Goal: Use online tool/utility: Utilize a website feature to perform a specific function

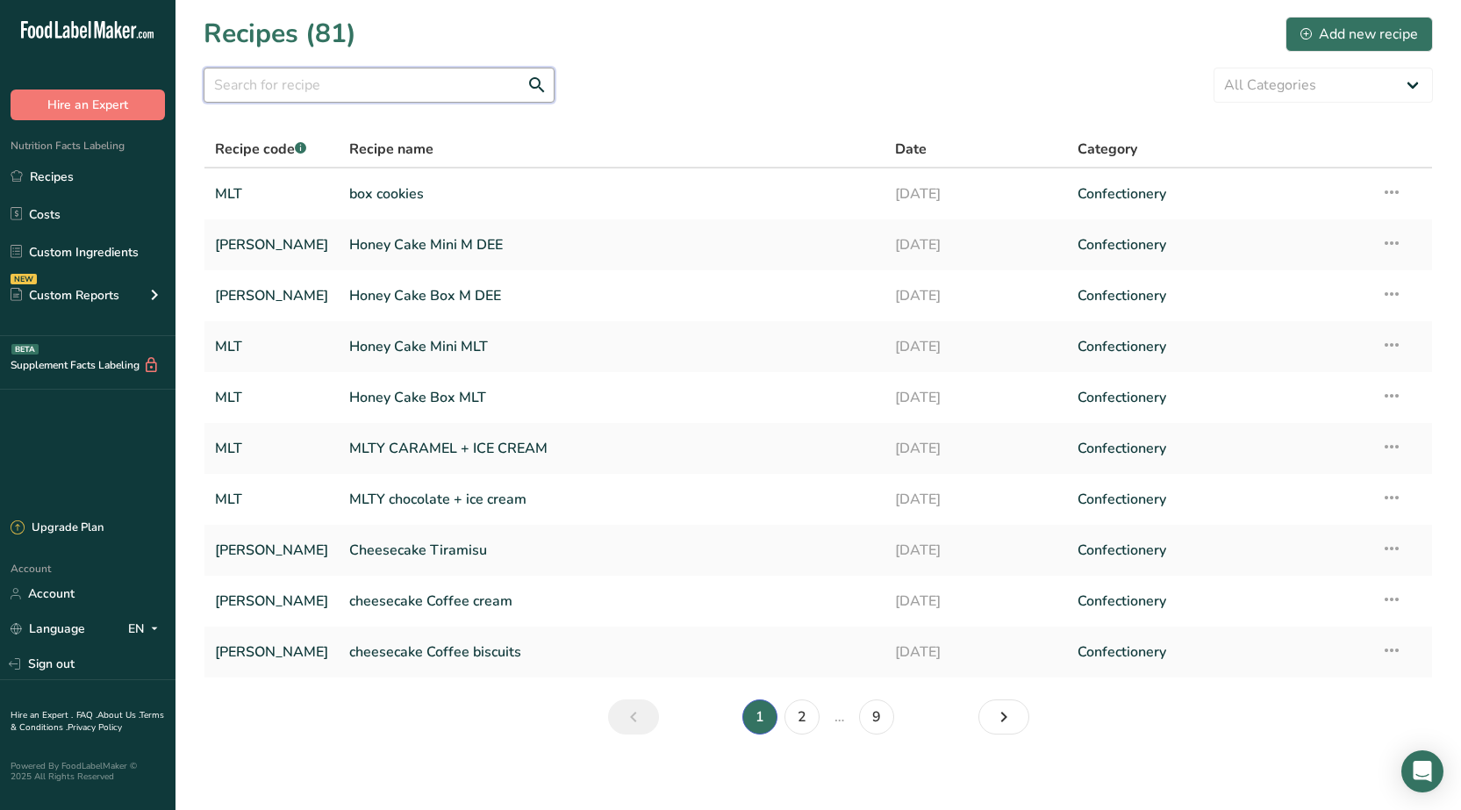
click at [440, 85] on input "text" at bounding box center [379, 85] width 351 height 35
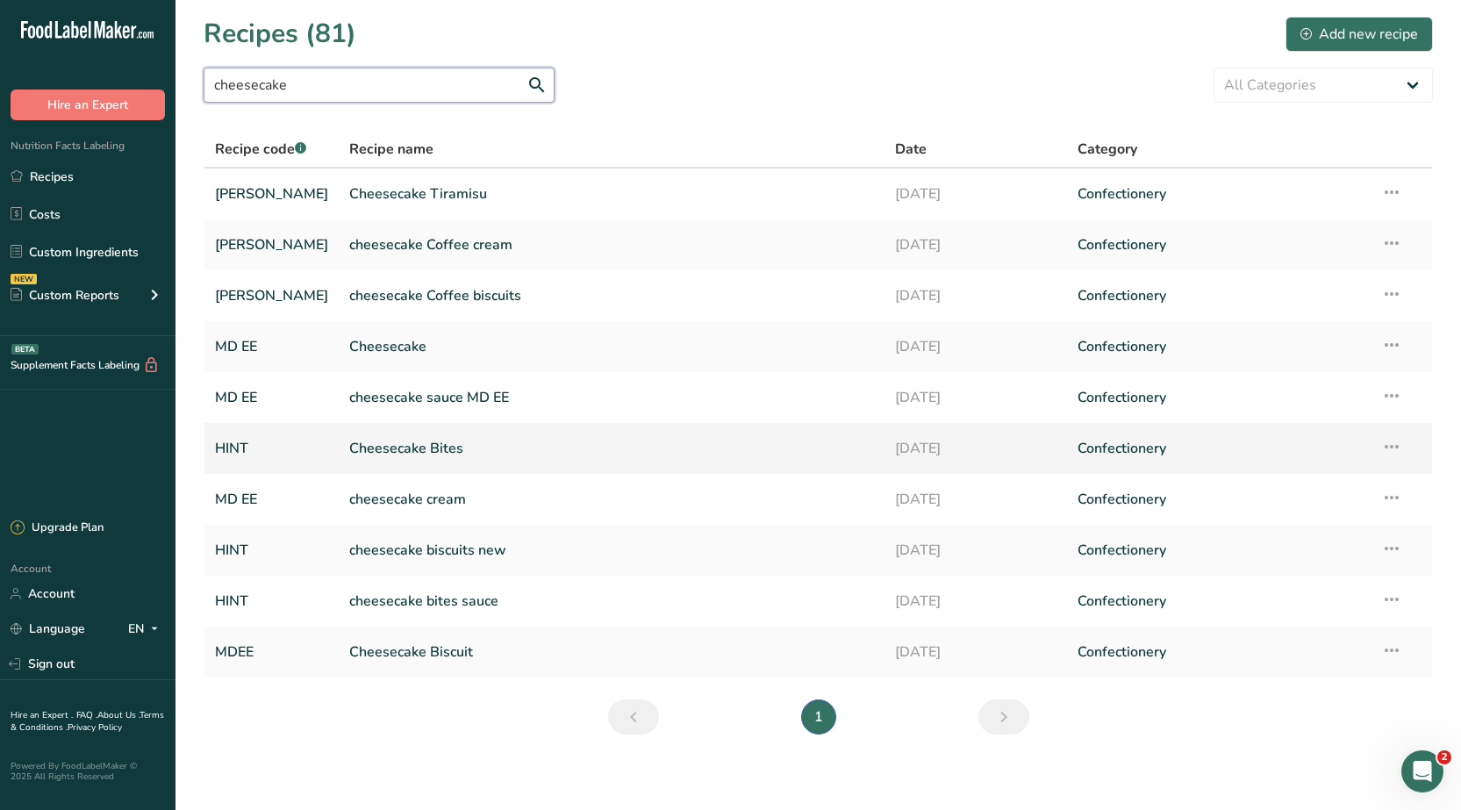
type input "cheesecake"
click at [378, 454] on link "Cheesecake Bites" at bounding box center [611, 448] width 525 height 37
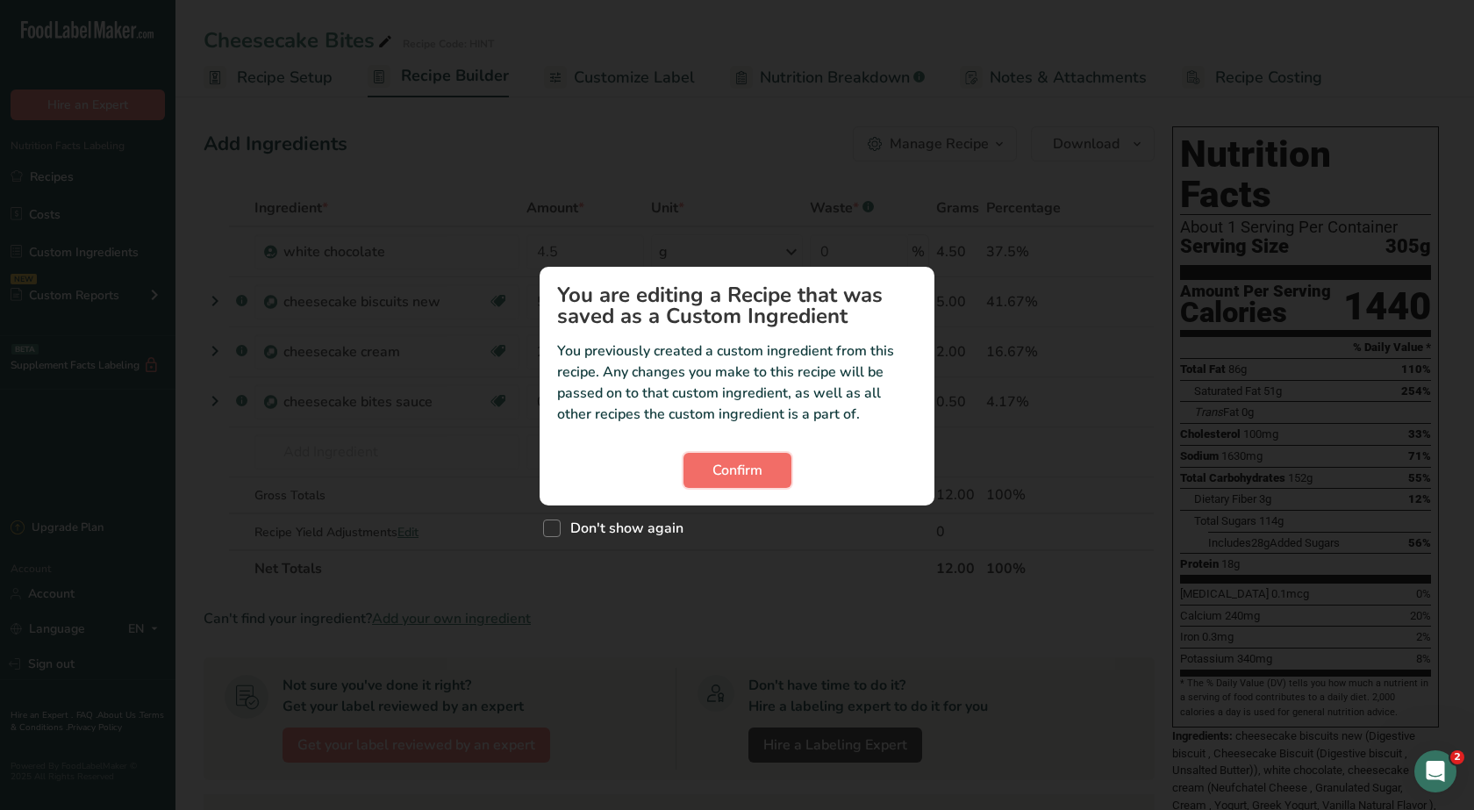
click at [708, 472] on button "Confirm" at bounding box center [737, 470] width 108 height 35
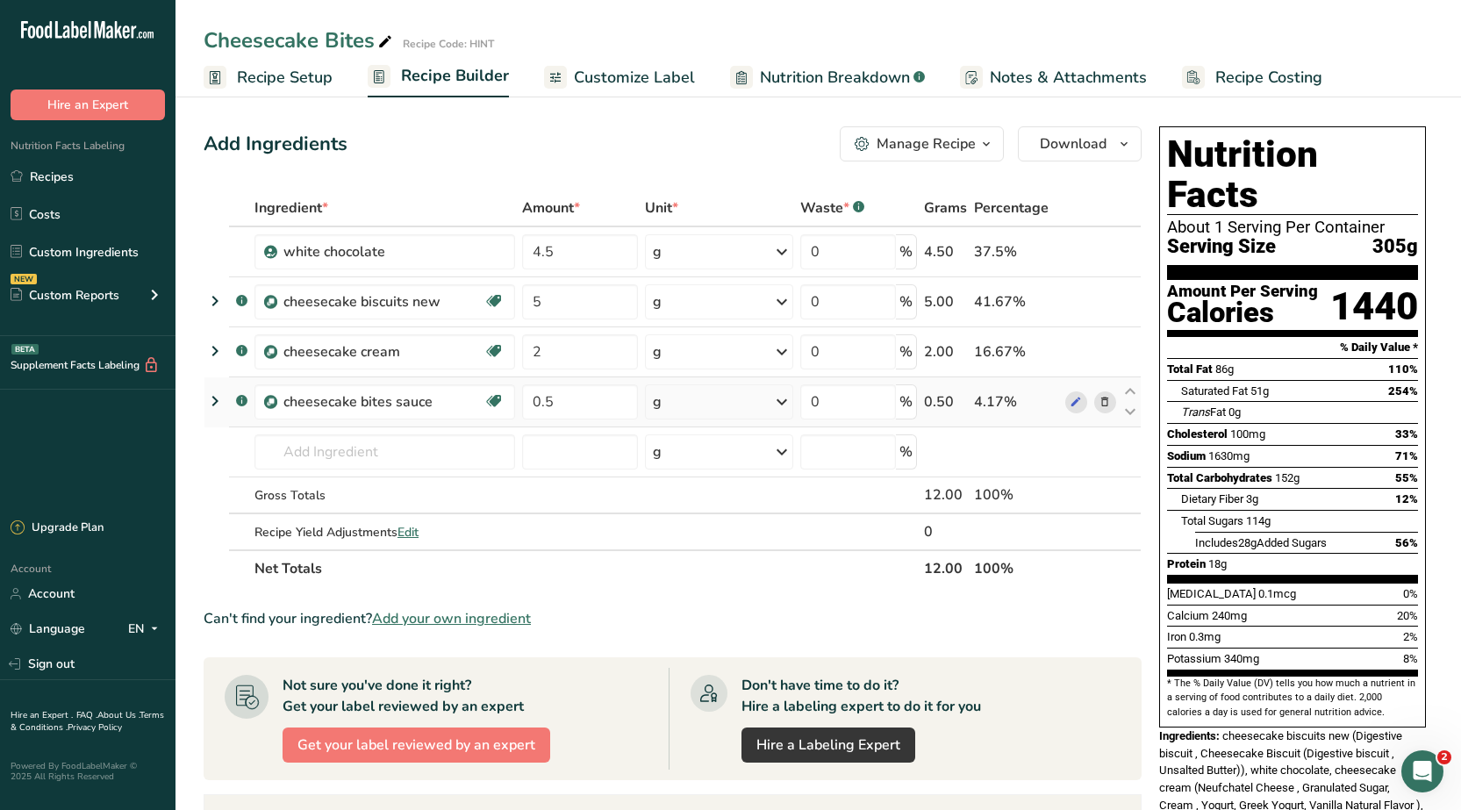
click at [208, 406] on icon at bounding box center [214, 401] width 21 height 32
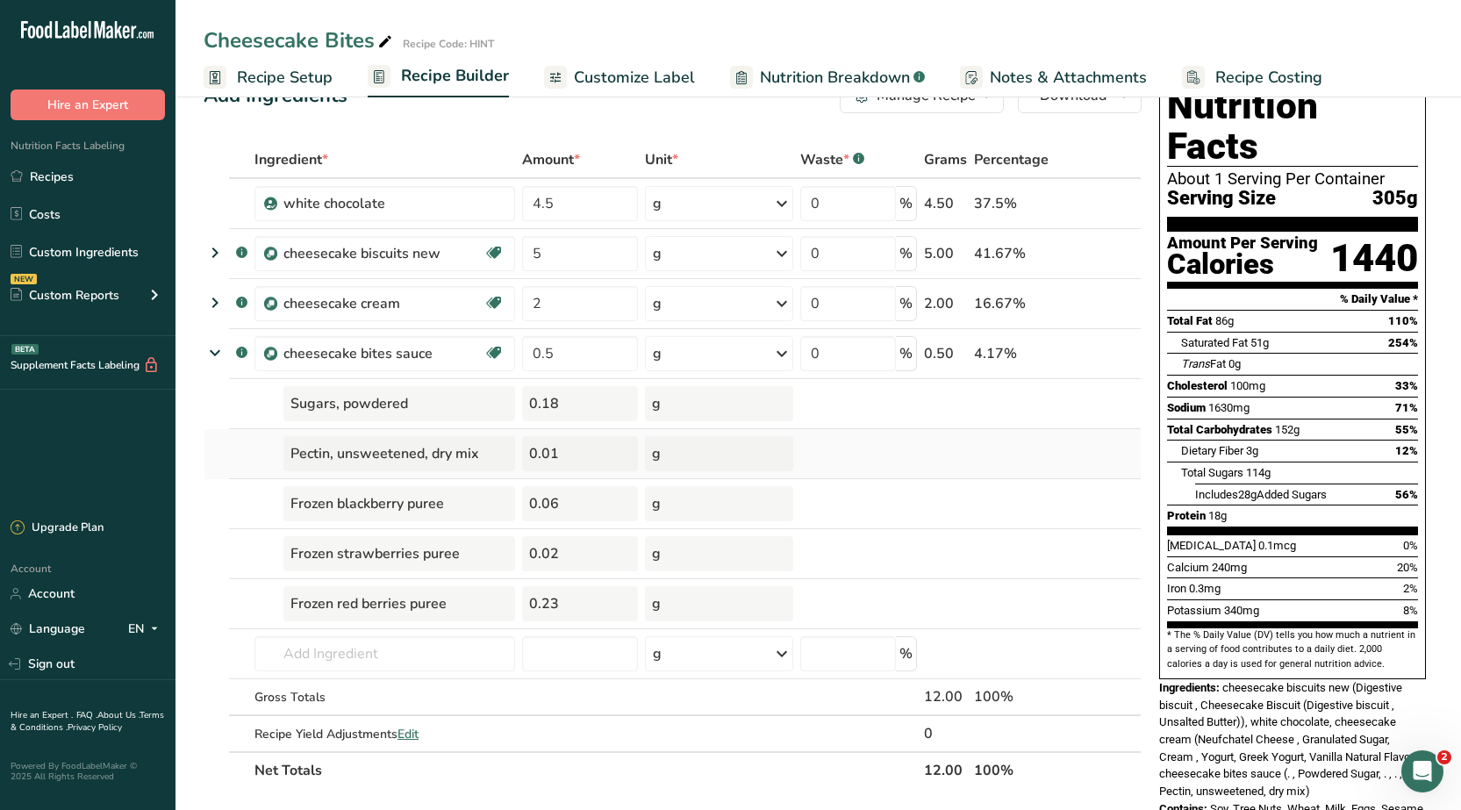
scroll to position [88, 0]
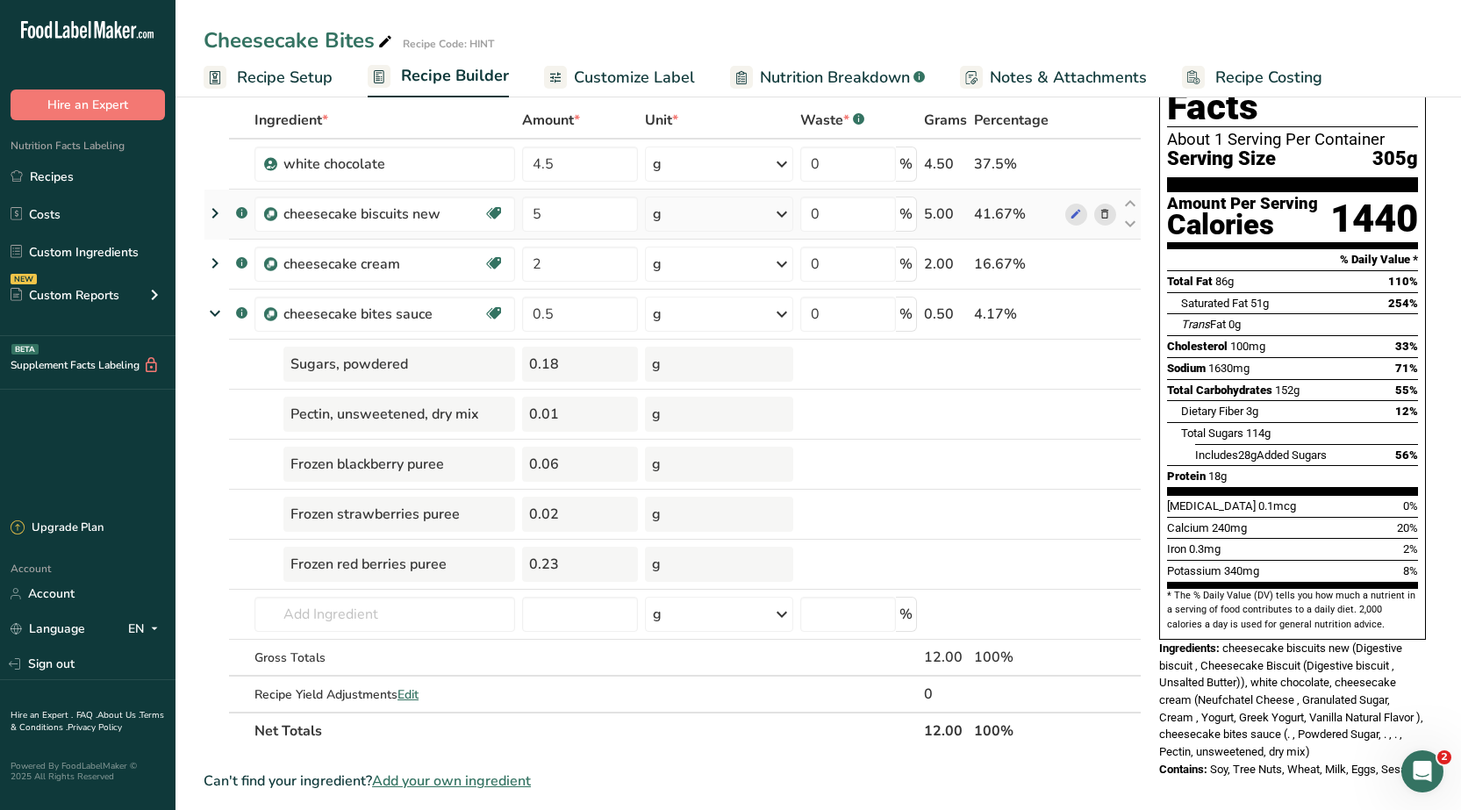
click at [214, 212] on icon at bounding box center [214, 213] width 21 height 32
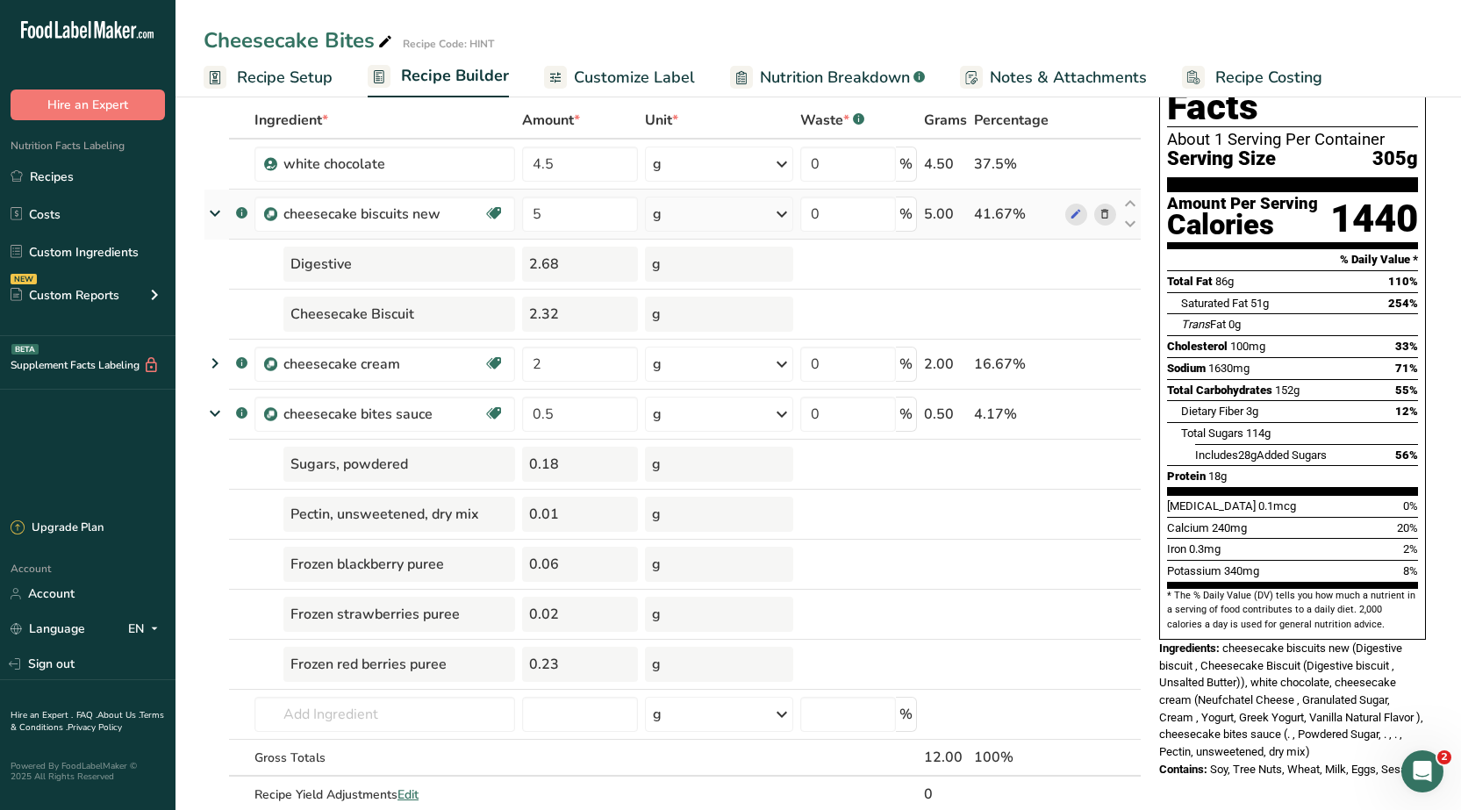
click at [216, 215] on icon at bounding box center [215, 213] width 32 height 21
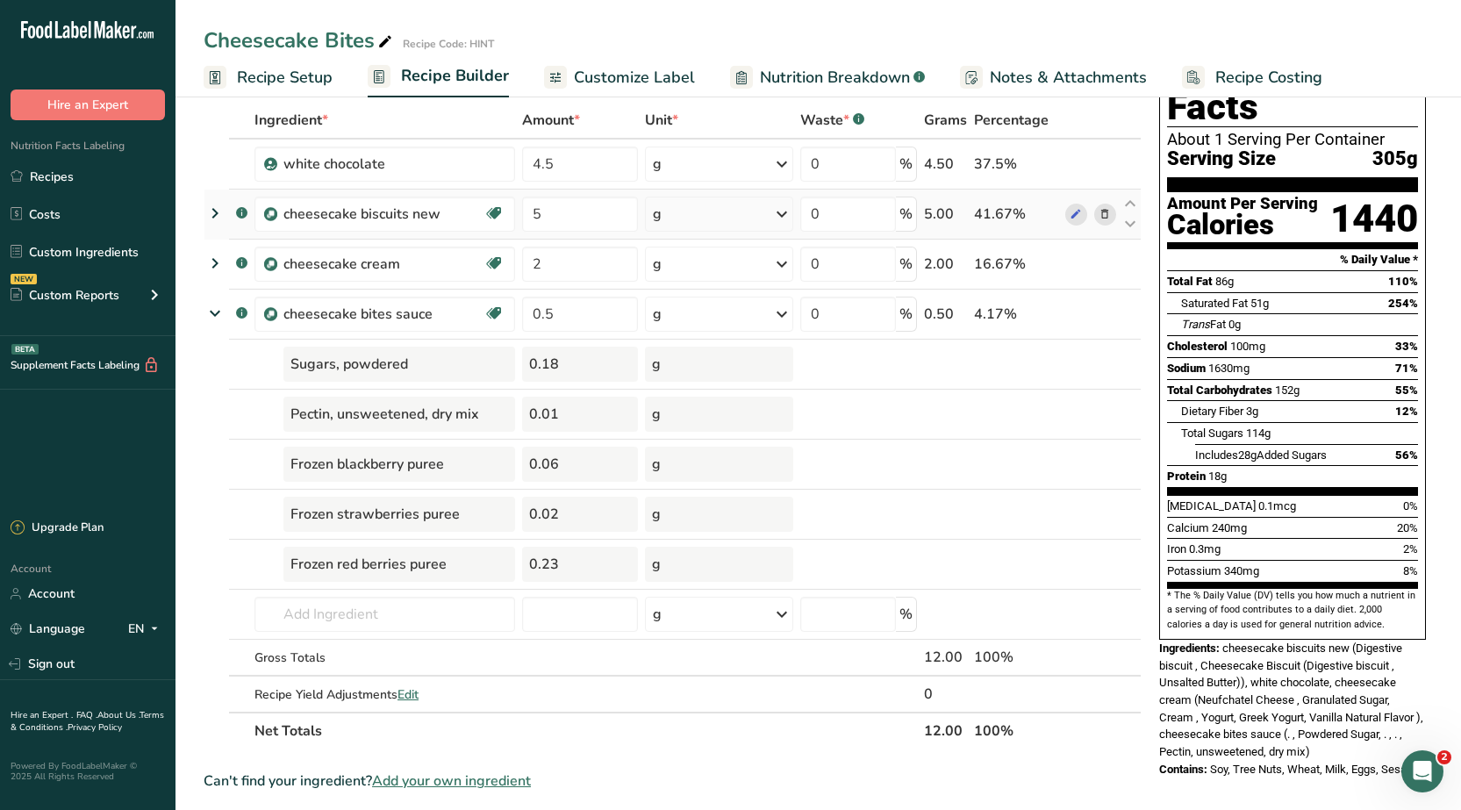
click at [211, 216] on icon at bounding box center [214, 213] width 21 height 32
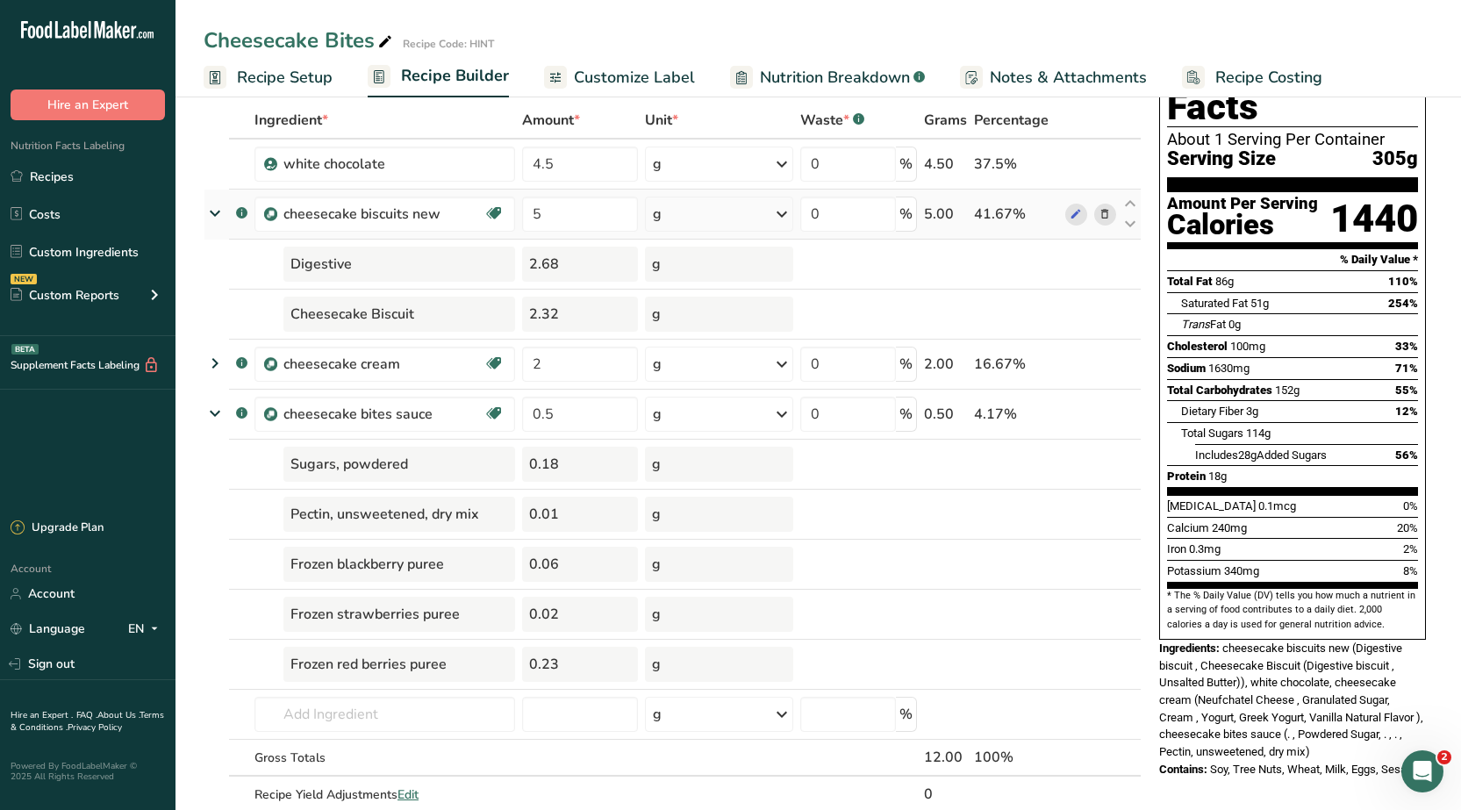
click at [211, 216] on icon at bounding box center [215, 213] width 32 height 21
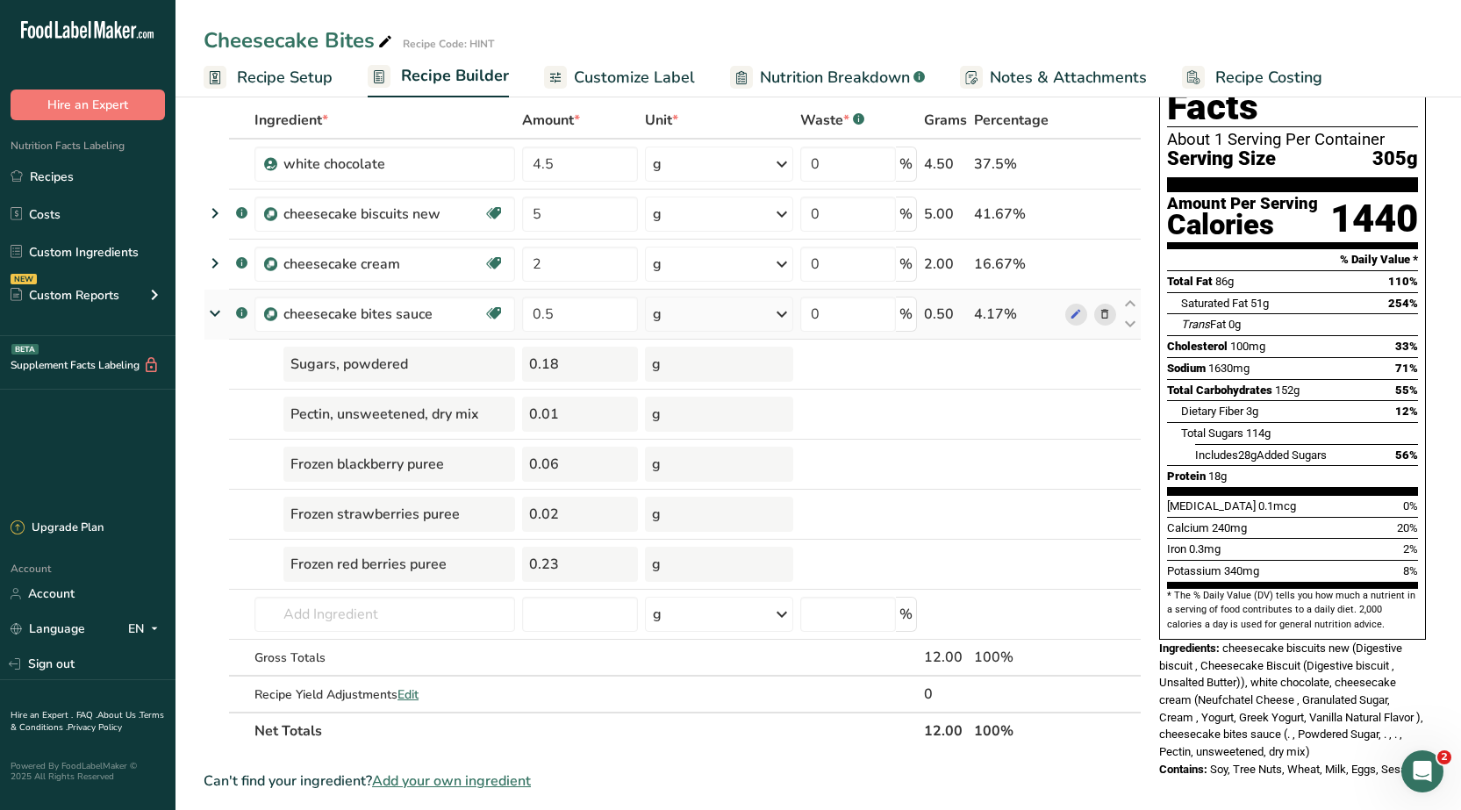
click at [216, 311] on icon at bounding box center [215, 313] width 32 height 21
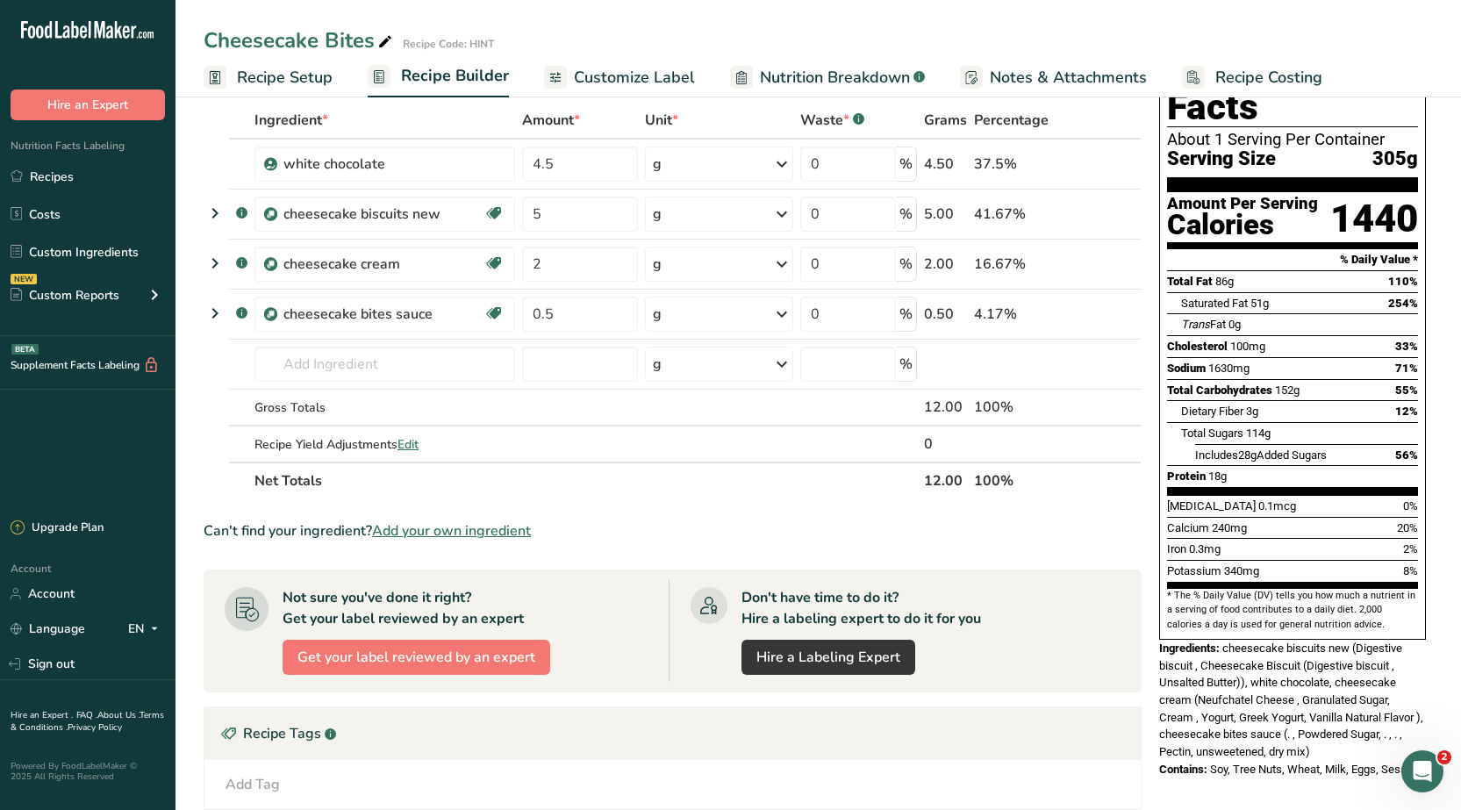
click at [312, 79] on span "Recipe Setup" at bounding box center [285, 78] width 96 height 24
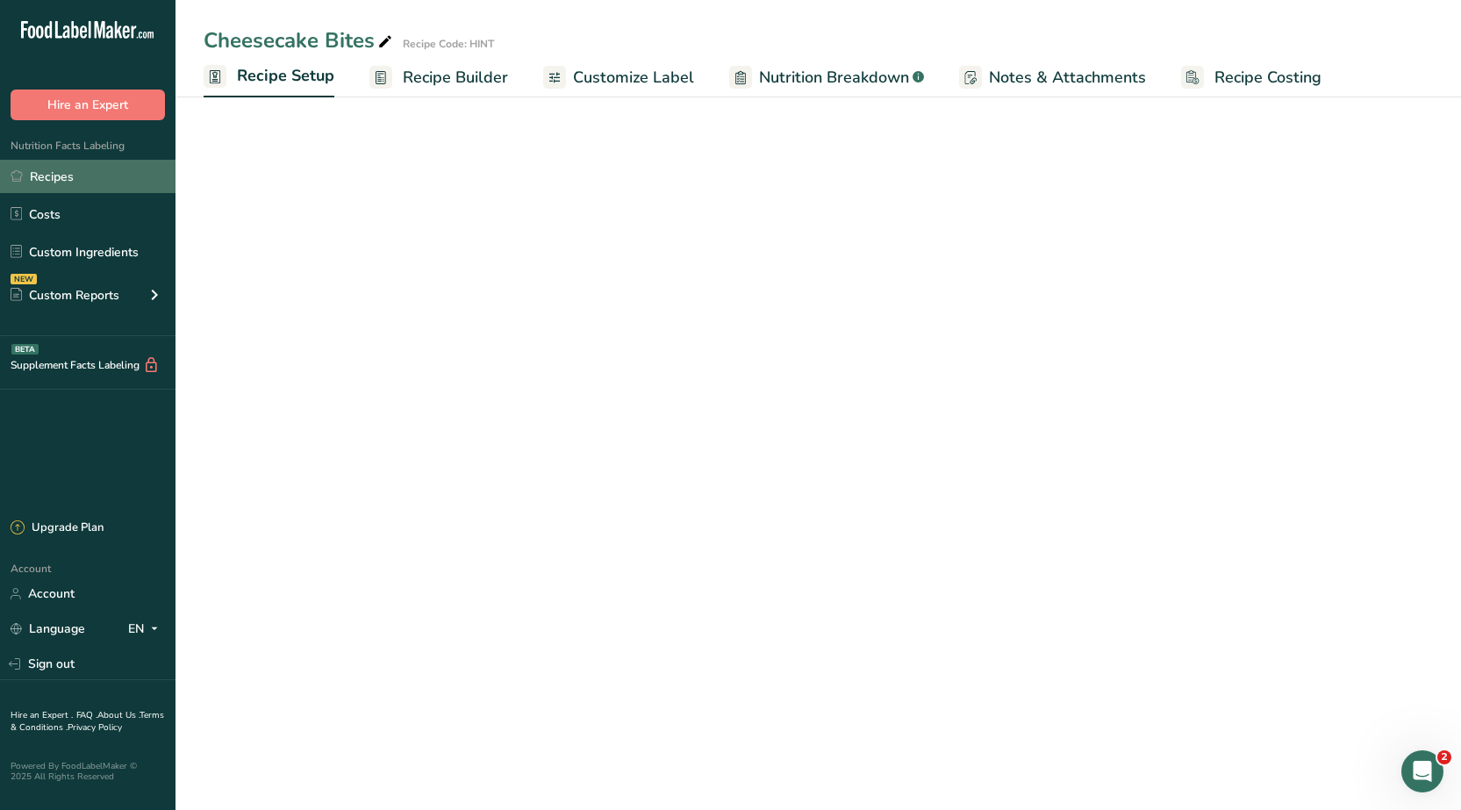
click at [37, 177] on link "Recipes" at bounding box center [87, 176] width 175 height 33
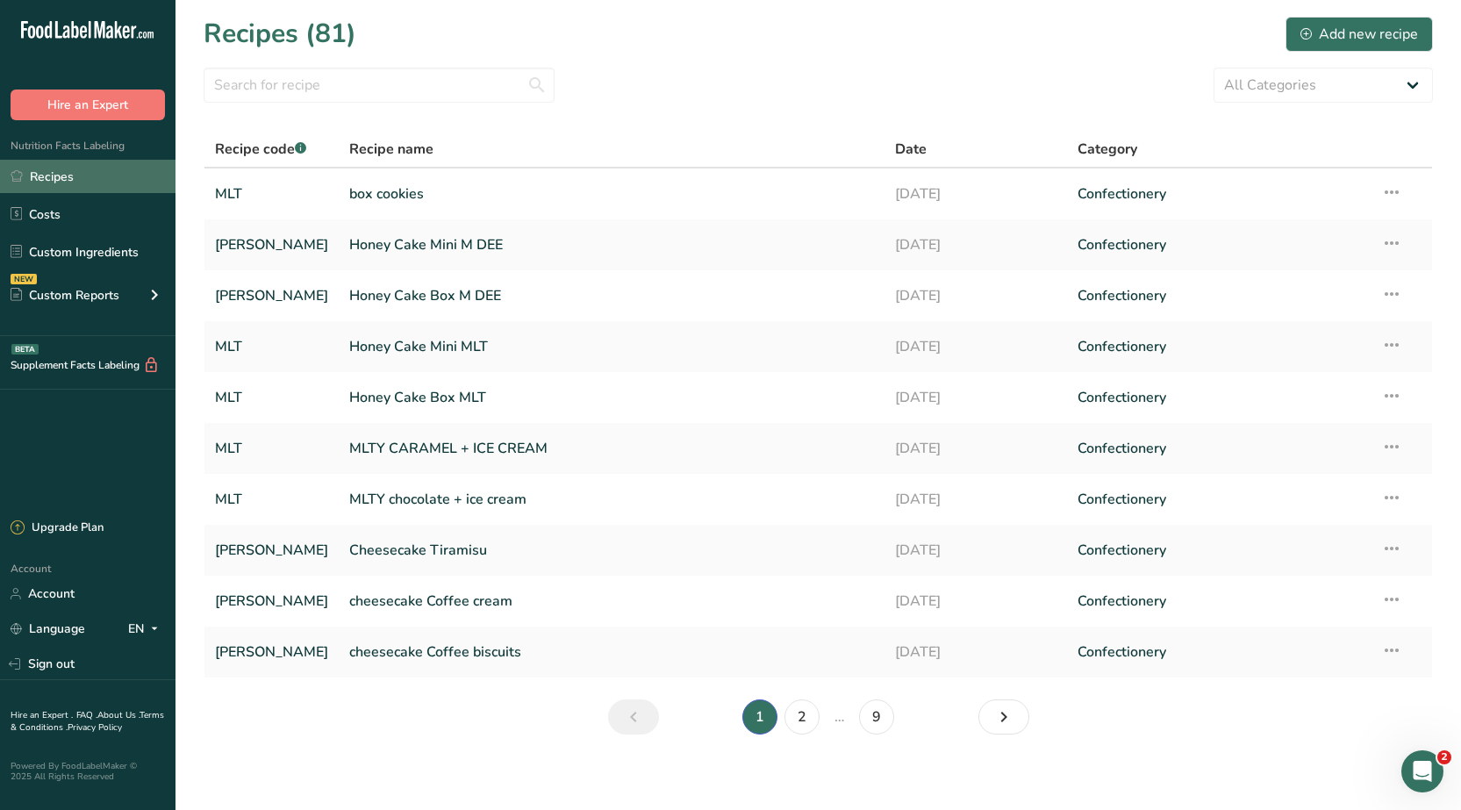
click at [68, 187] on link "Recipes" at bounding box center [87, 176] width 175 height 33
click at [65, 170] on link "Recipes" at bounding box center [87, 176] width 175 height 33
click at [368, 95] on input "text" at bounding box center [379, 85] width 351 height 35
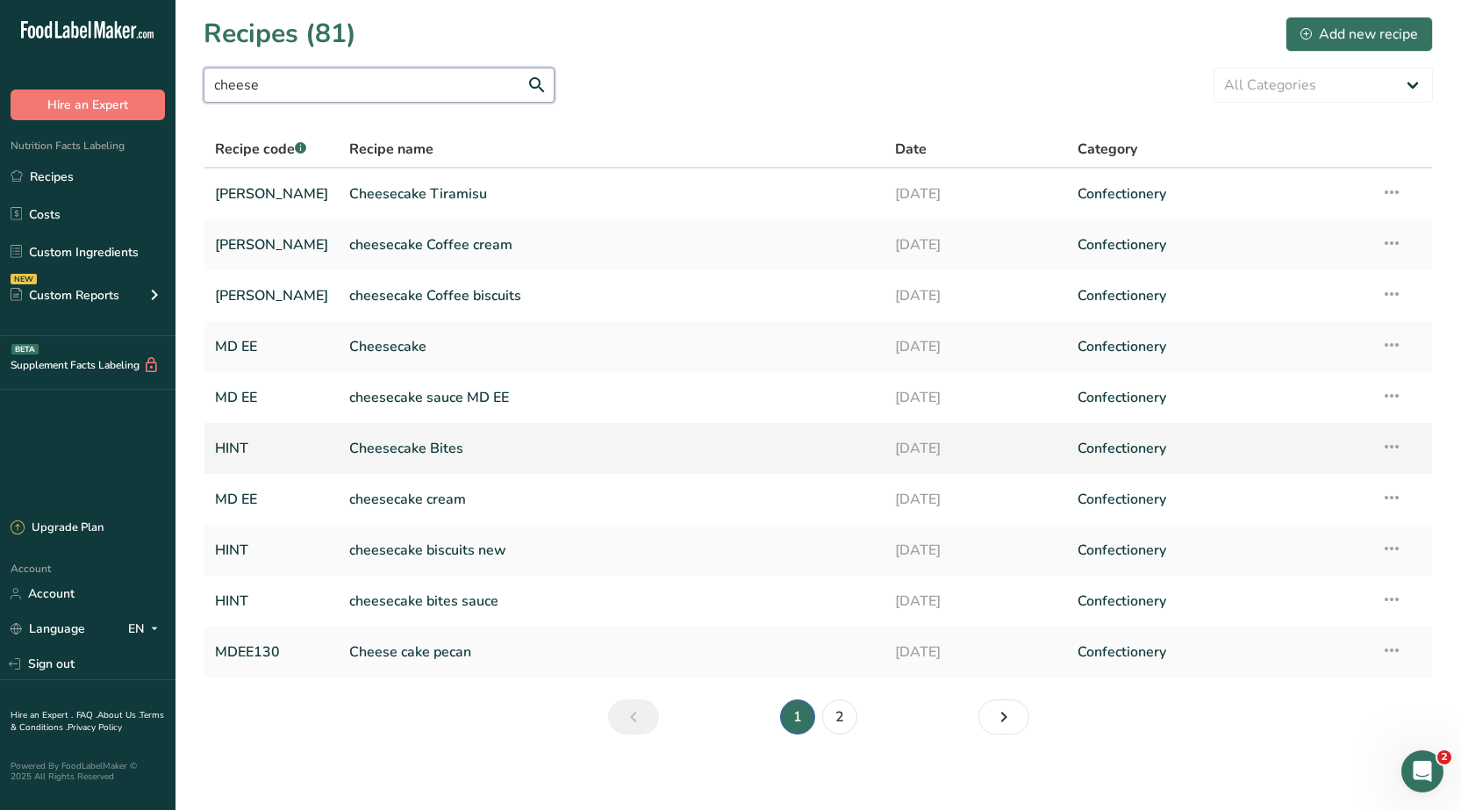
type input "cheese"
click at [419, 451] on link "Cheesecake Bites" at bounding box center [611, 448] width 525 height 37
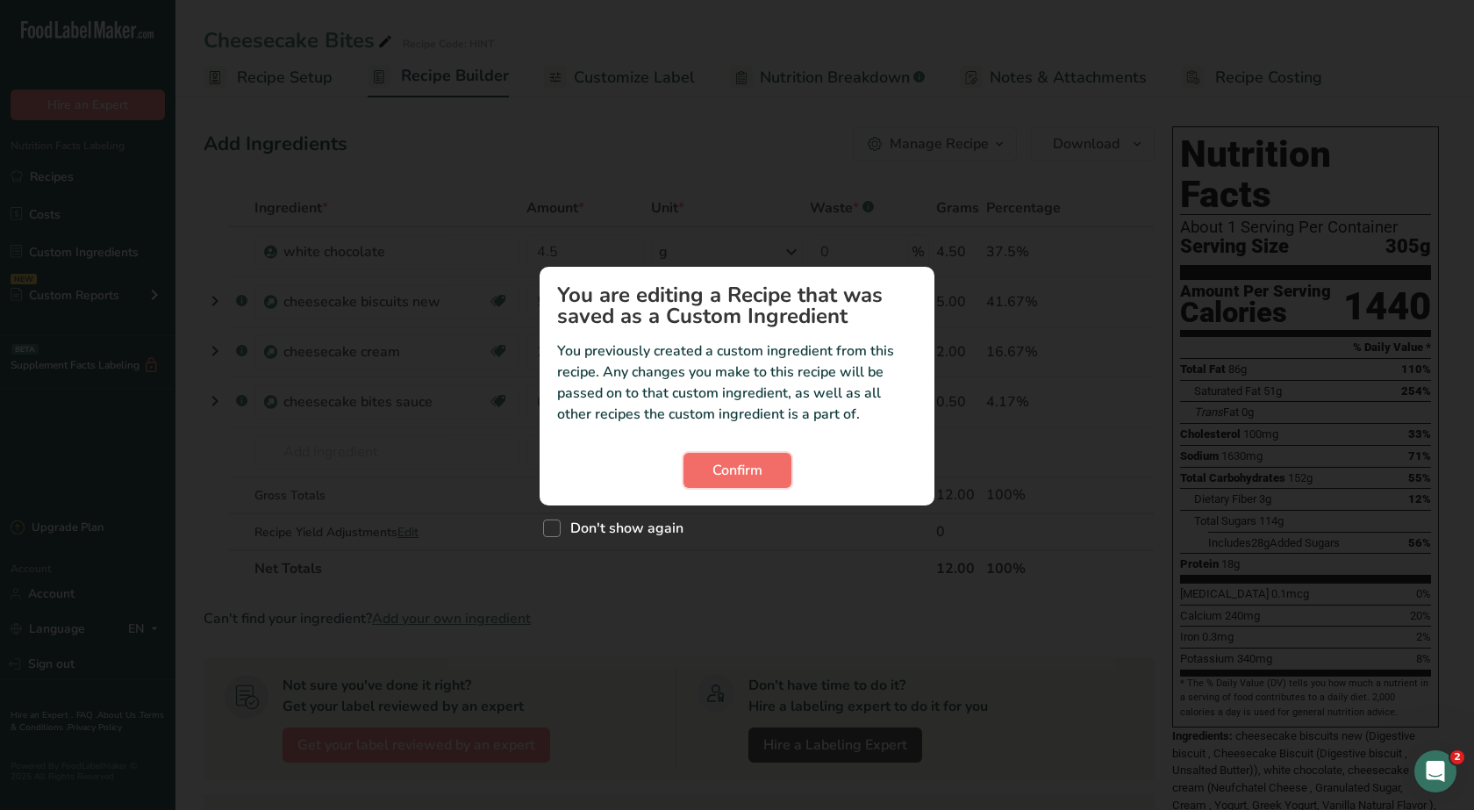
click at [733, 482] on button "Confirm" at bounding box center [737, 470] width 108 height 35
